Goal: Find specific page/section: Find specific page/section

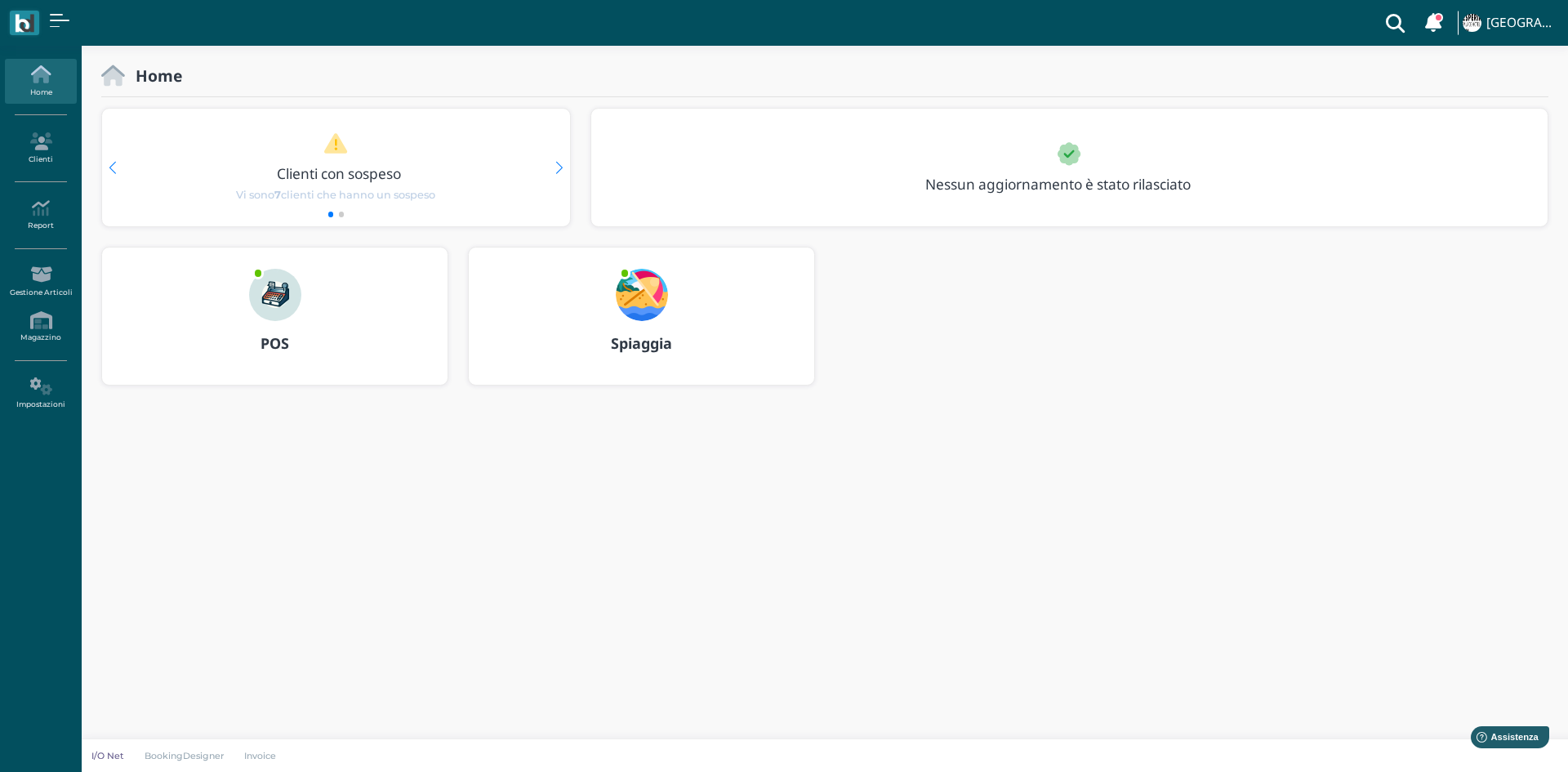
click at [357, 306] on div "POS" at bounding box center [275, 316] width 345 height 137
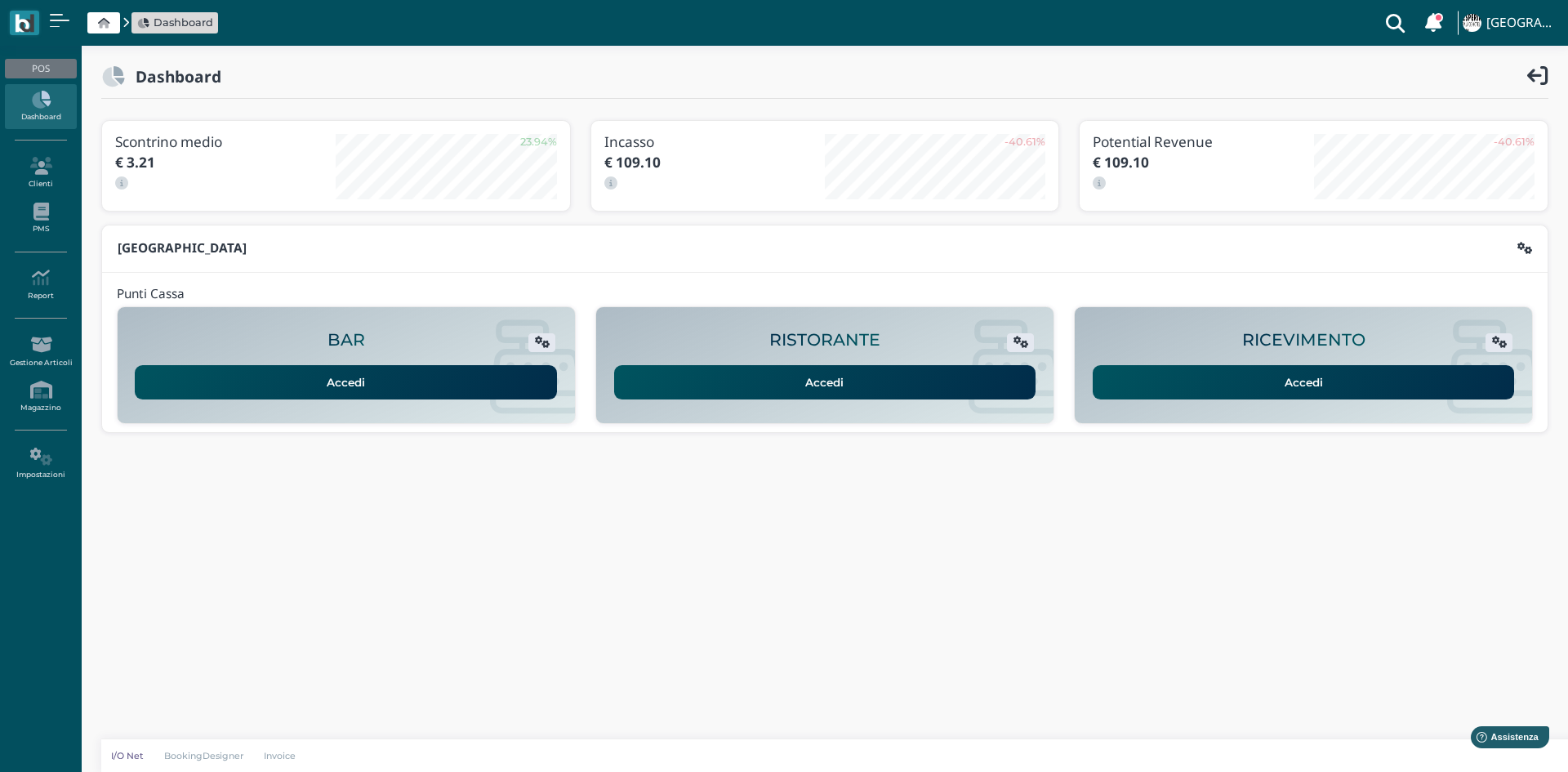
click at [1307, 373] on link "Accedi" at bounding box center [1303, 383] width 422 height 35
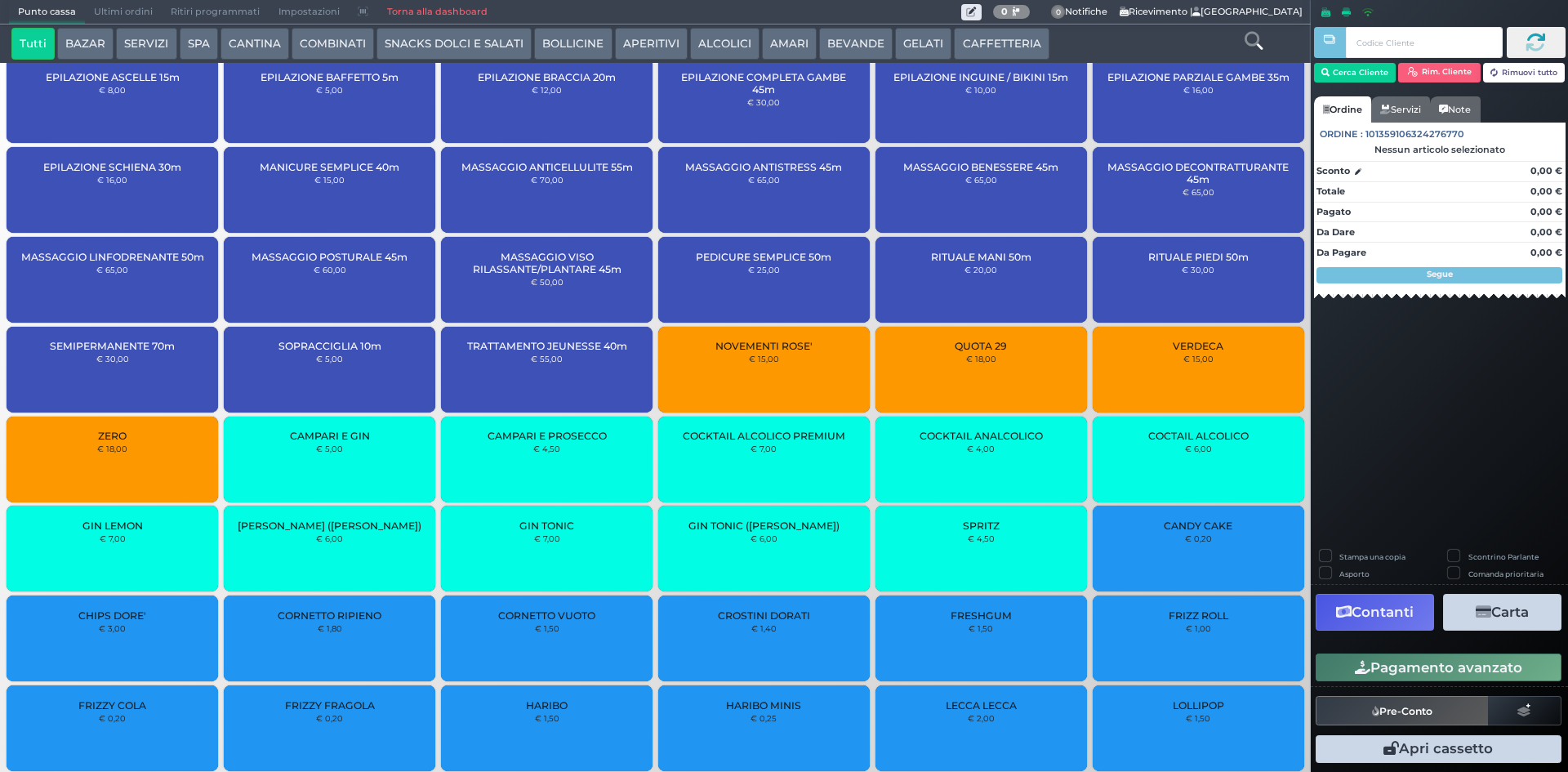
scroll to position [2451, 0]
